Goal: Task Accomplishment & Management: Manage account settings

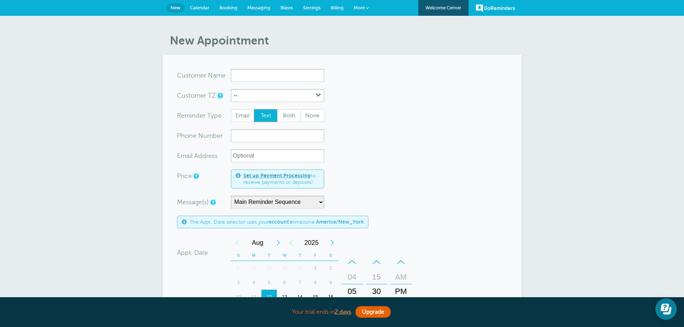
click at [205, 4] on link "Calendar" at bounding box center [199, 8] width 29 height 16
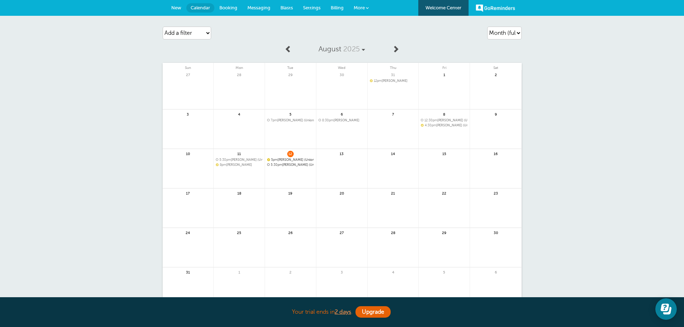
click at [287, 165] on span "5:30pm Steven Hannon (Union)" at bounding box center [290, 165] width 47 height 4
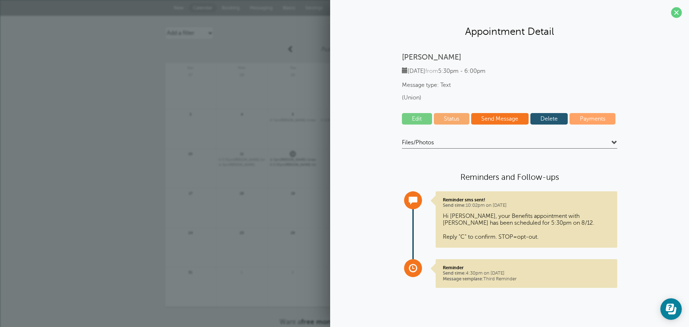
click at [95, 130] on div "Agenda Day Week Month (full view) Month (condensed) Add a filter Customer Searc…" at bounding box center [344, 189] width 689 height 346
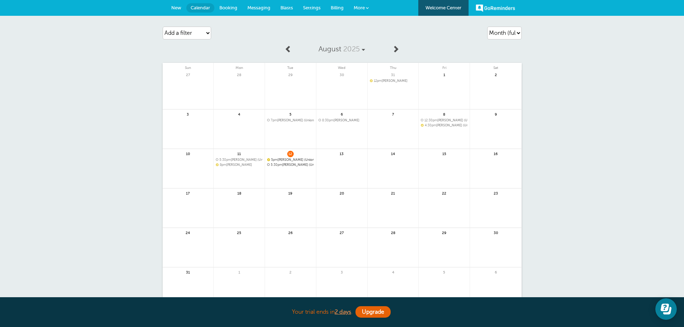
click at [255, 8] on span "Messaging" at bounding box center [258, 7] width 23 height 5
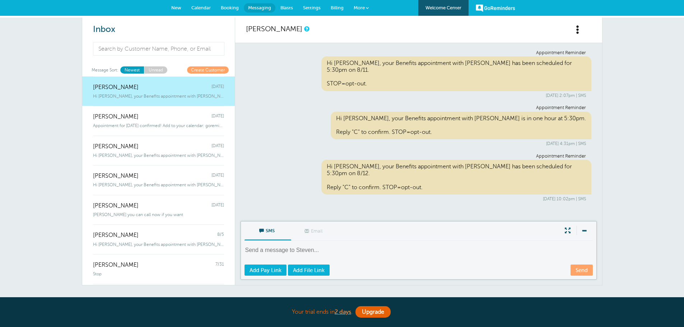
click at [237, 8] on span "Booking" at bounding box center [230, 7] width 18 height 5
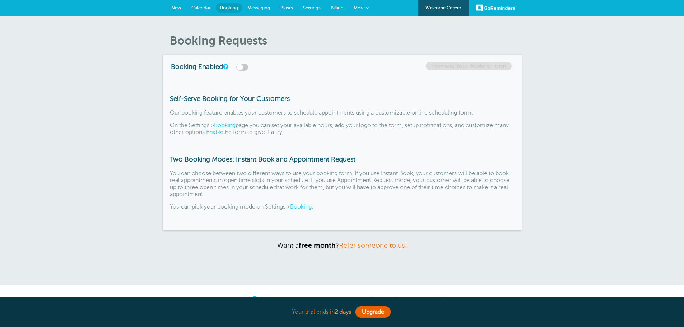
click at [287, 8] on span "Blasts" at bounding box center [286, 7] width 13 height 5
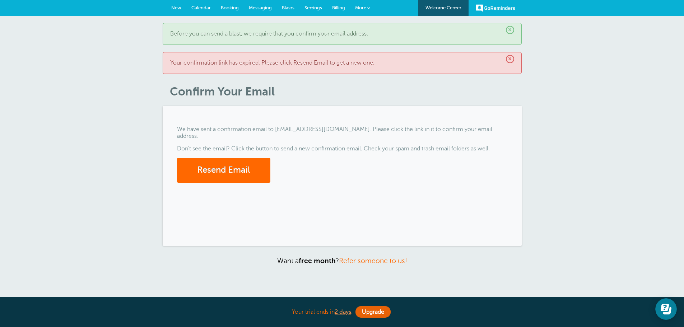
click at [311, 8] on span "Settings" at bounding box center [314, 7] width 18 height 5
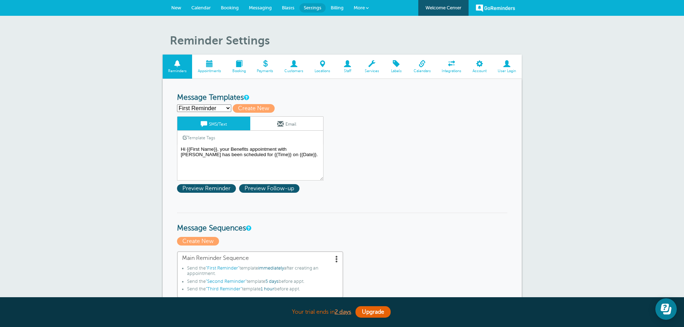
click at [209, 111] on select "First Reminder Second Reminder Third Reminder Create new..." at bounding box center [204, 108] width 54 height 8
select select "158298"
click at [177, 104] on select "First Reminder Second Reminder Third Reminder Create new..." at bounding box center [204, 108] width 54 height 8
type input "Second Reminder"
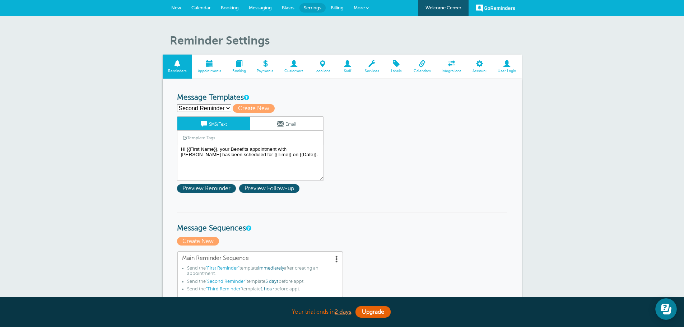
type textarea "Hi {{First Name}}, your Benefits appointment is coming up [DATE] at {{Time}} on…"
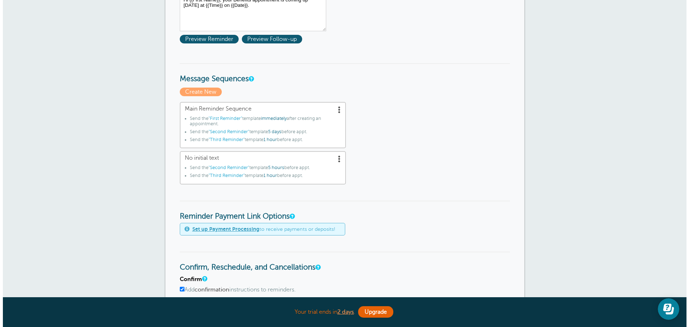
scroll to position [180, 0]
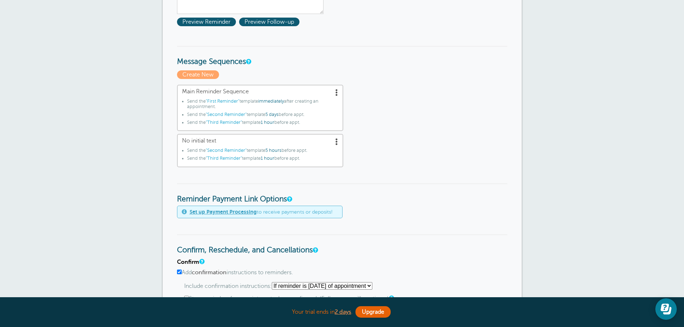
click at [335, 92] on span at bounding box center [336, 92] width 7 height 7
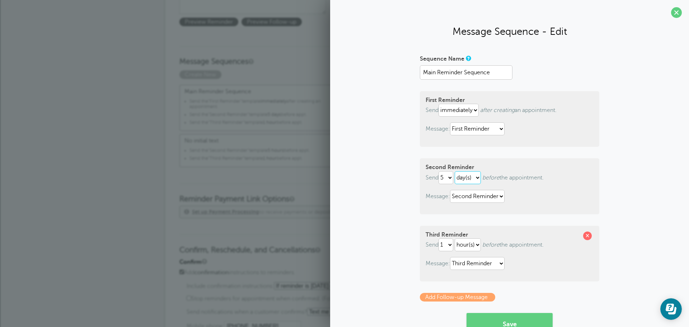
click at [462, 179] on select "hour(s) day(s)" at bounding box center [468, 177] width 26 height 13
select select "HOUR"
click at [455, 171] on select "hour(s) day(s)" at bounding box center [468, 177] width 26 height 13
click at [493, 322] on button "Save" at bounding box center [510, 324] width 86 height 22
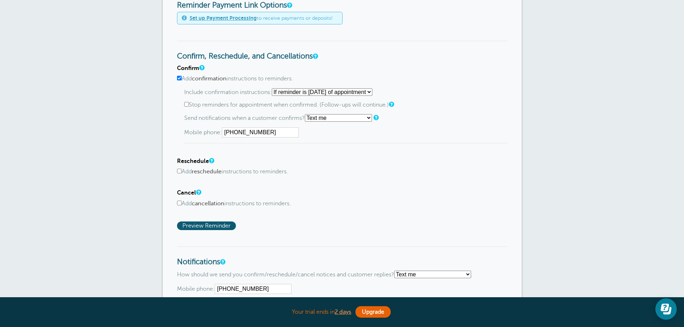
scroll to position [406, 0]
